Goal: Transaction & Acquisition: Purchase product/service

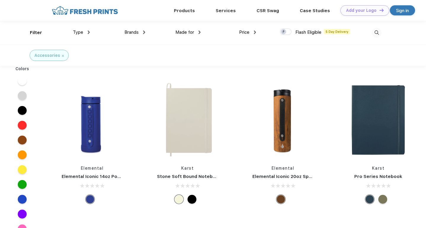
scroll to position [0, 0]
click at [81, 32] on span "Type" at bounding box center [78, 31] width 10 height 5
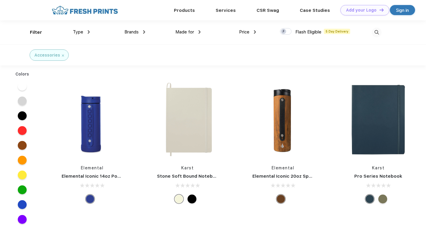
click at [89, 33] on img at bounding box center [89, 32] width 2 height 4
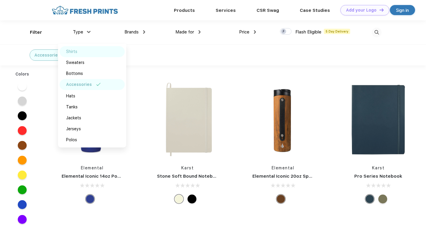
click at [84, 53] on div "Shirts" at bounding box center [92, 51] width 65 height 11
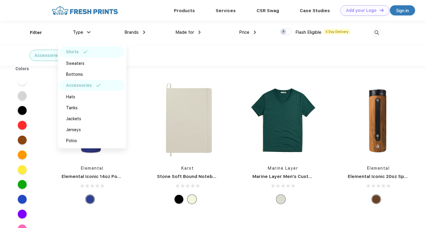
click at [169, 62] on div "Accessories Shirts" at bounding box center [213, 55] width 426 height 21
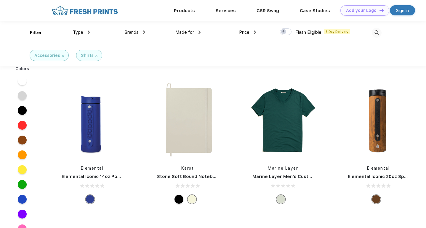
click at [145, 32] on div "Made for Unisex Women Men Youth" at bounding box center [172, 33] width 55 height 24
click at [144, 33] on img at bounding box center [144, 33] width 2 height 4
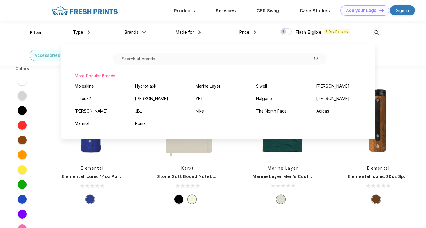
click at [165, 32] on div "Made for Unisex Women Men Youth" at bounding box center [172, 33] width 55 height 24
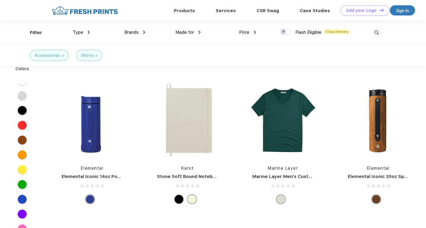
click at [62, 55] on img at bounding box center [63, 56] width 2 height 2
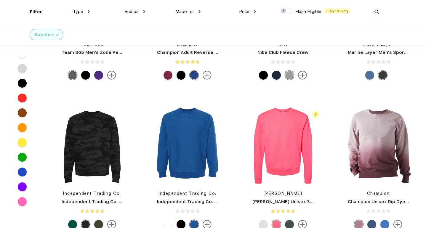
scroll to position [697, 0]
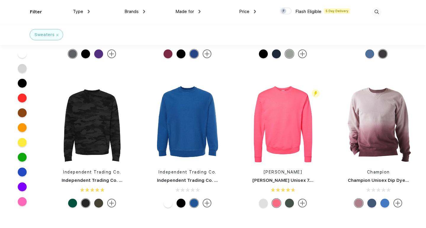
click at [371, 203] on div at bounding box center [371, 203] width 9 height 9
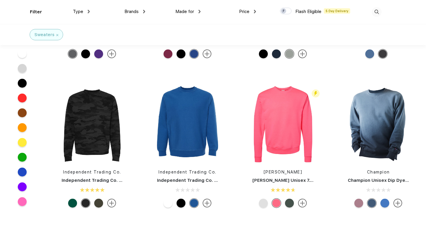
click at [382, 205] on div at bounding box center [384, 203] width 9 height 9
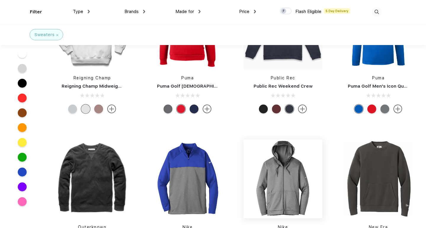
scroll to position [3065, 0]
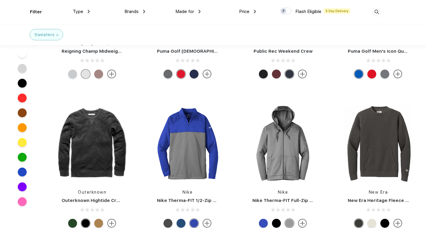
click at [374, 11] on img at bounding box center [377, 12] width 10 height 10
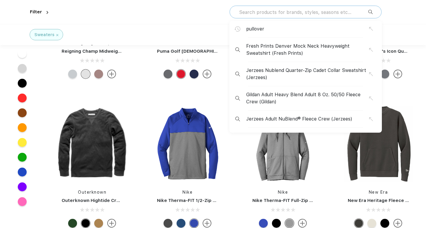
click at [342, 14] on input "text" at bounding box center [303, 12] width 130 height 7
click at [270, 12] on input "text" at bounding box center [303, 12] width 130 height 7
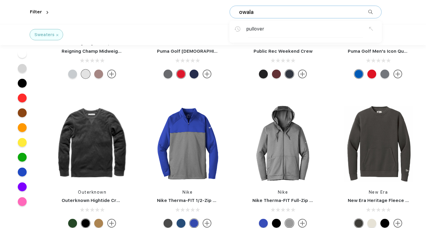
type input "owala"
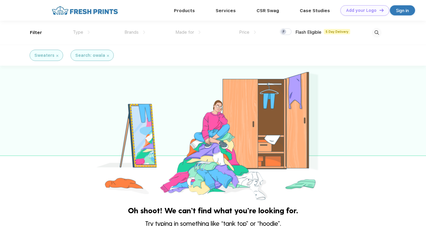
click at [376, 31] on img at bounding box center [377, 33] width 10 height 10
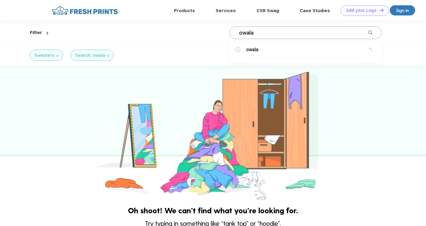
click at [301, 34] on input "owala" at bounding box center [303, 33] width 130 height 7
type input "water bottles"
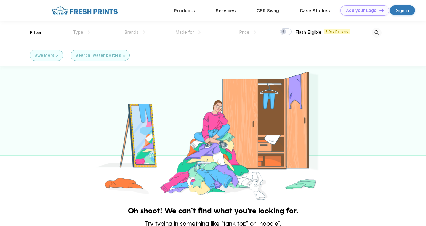
click at [56, 56] on img at bounding box center [57, 56] width 2 height 2
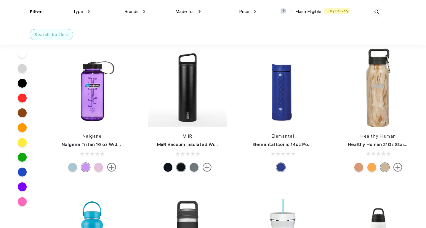
scroll to position [457, 0]
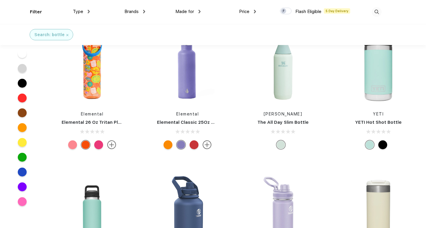
click at [286, 114] on link "[PERSON_NAME]" at bounding box center [283, 114] width 39 height 5
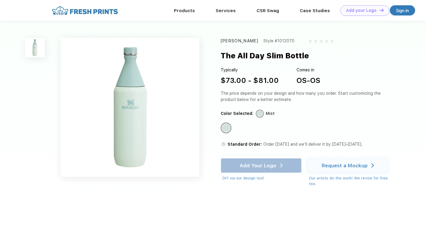
click at [234, 41] on div "[PERSON_NAME]" at bounding box center [240, 41] width 38 height 6
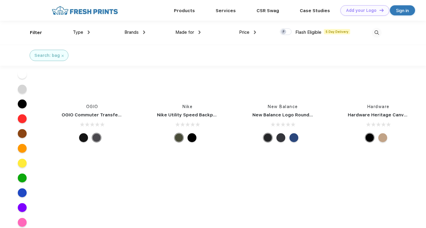
scroll to position [2604, 0]
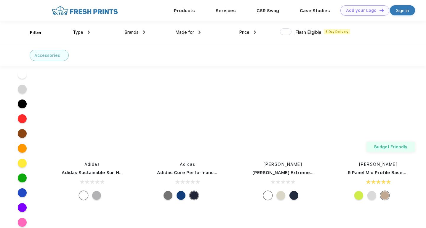
scroll to position [19130, 0]
